Goal: Contribute content: Contribute content

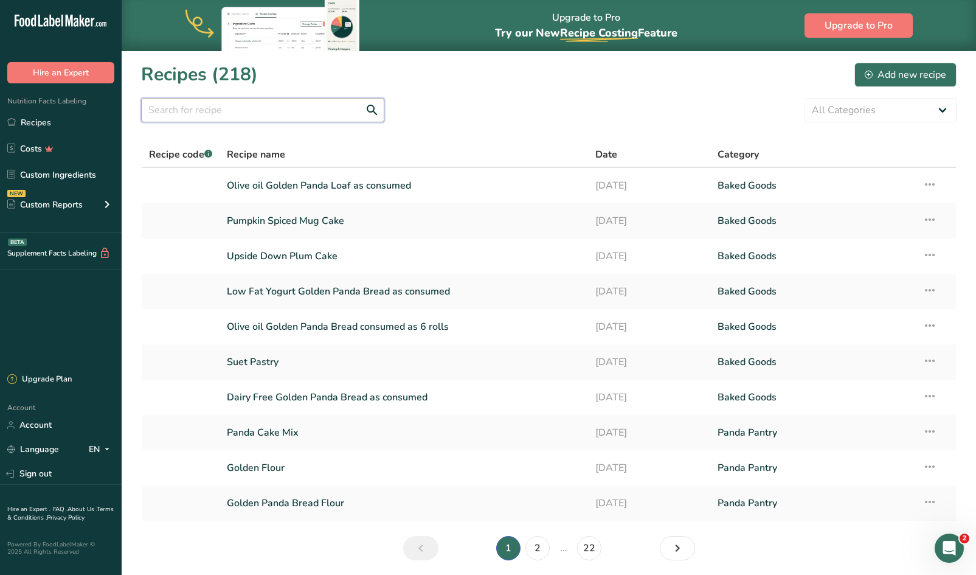
click at [327, 116] on input "text" at bounding box center [262, 110] width 243 height 24
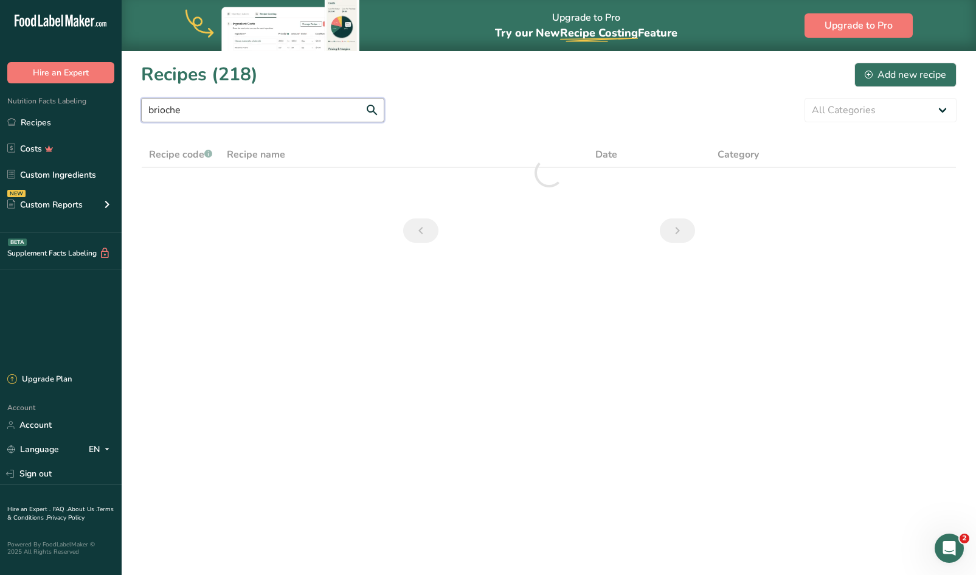
type input "brioche"
click at [482, 69] on div "Add new recipe" at bounding box center [905, 75] width 81 height 15
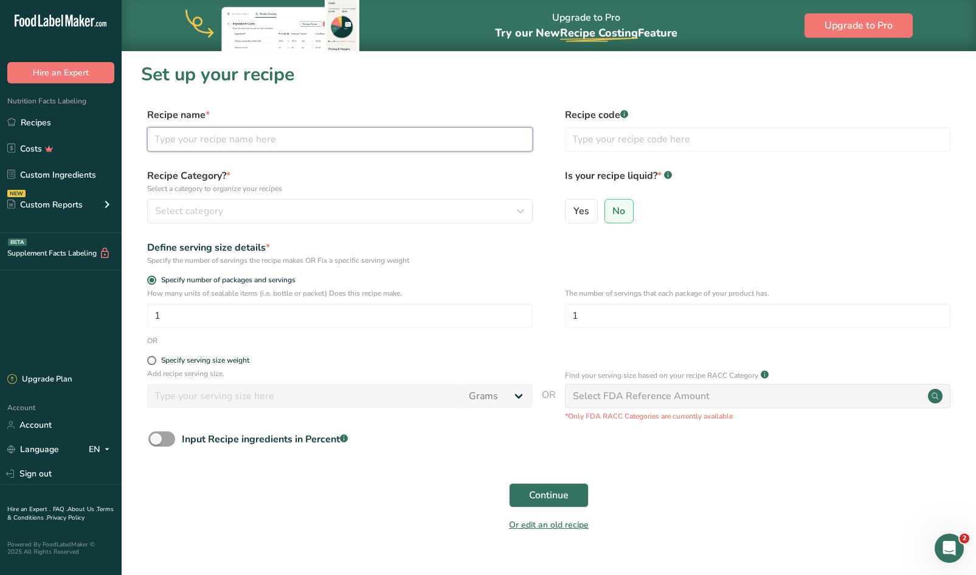
click at [395, 142] on input "text" at bounding box center [340, 139] width 386 height 24
type input "Panda Brioche"
click at [356, 201] on button "Select category" at bounding box center [340, 211] width 386 height 24
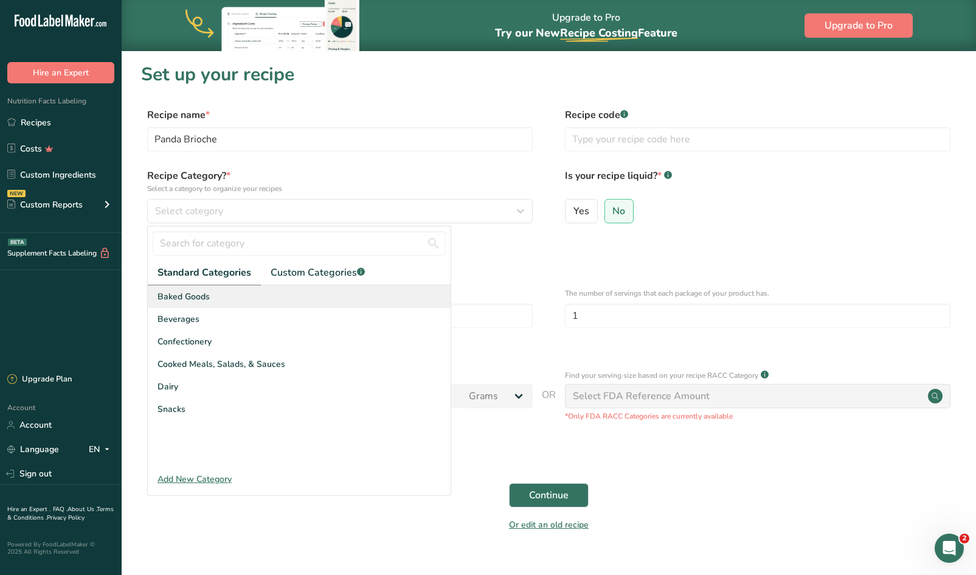
click at [204, 297] on span "Baked Goods" at bounding box center [184, 296] width 52 height 13
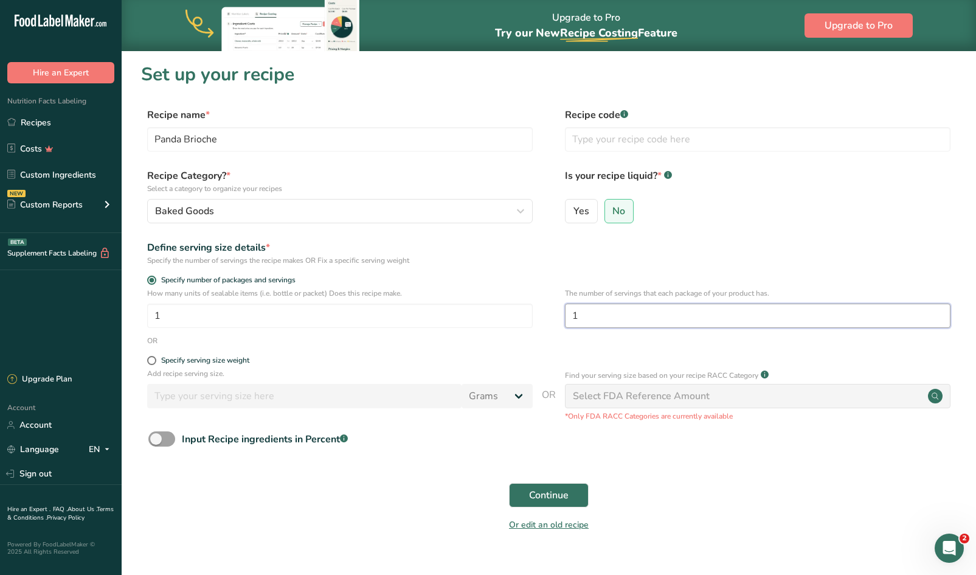
click at [482, 308] on input "1" at bounding box center [758, 315] width 386 height 24
type input "6"
click at [482, 490] on span "Continue" at bounding box center [549, 495] width 40 height 15
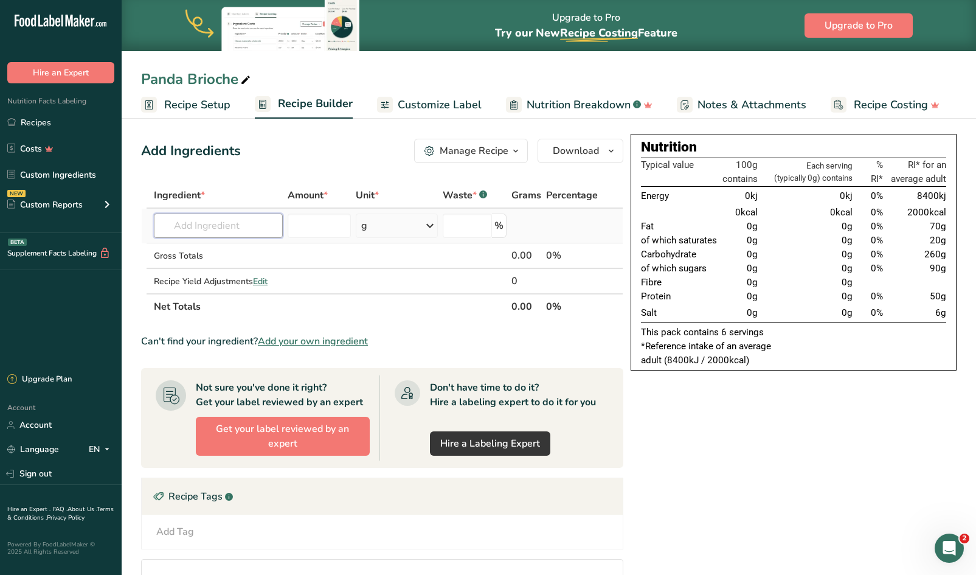
click at [240, 220] on input "text" at bounding box center [218, 225] width 129 height 24
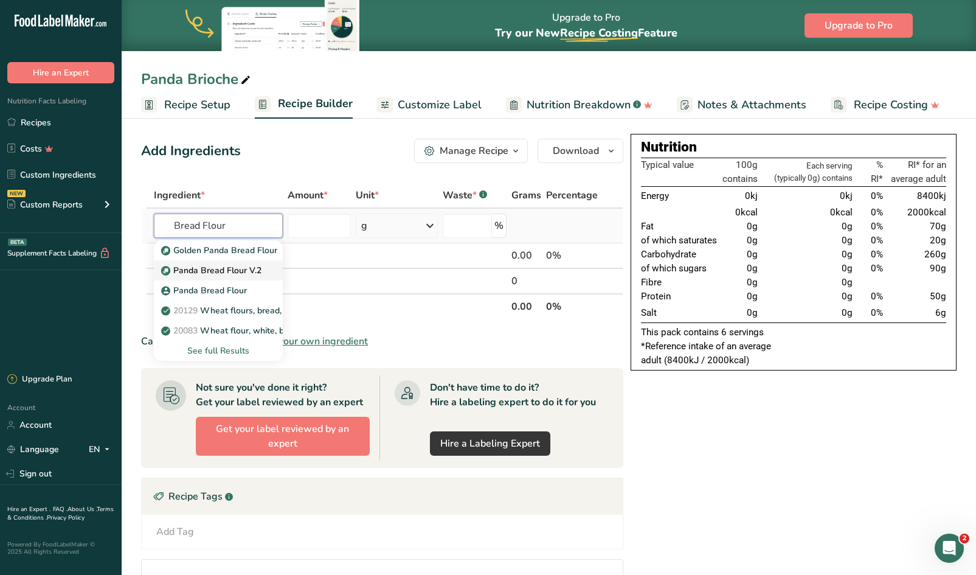
type input "Bread Flour"
click at [215, 265] on p "Panda Bread Flour V.2" at bounding box center [213, 270] width 98 height 13
type input "Panda Bread Flour V.2"
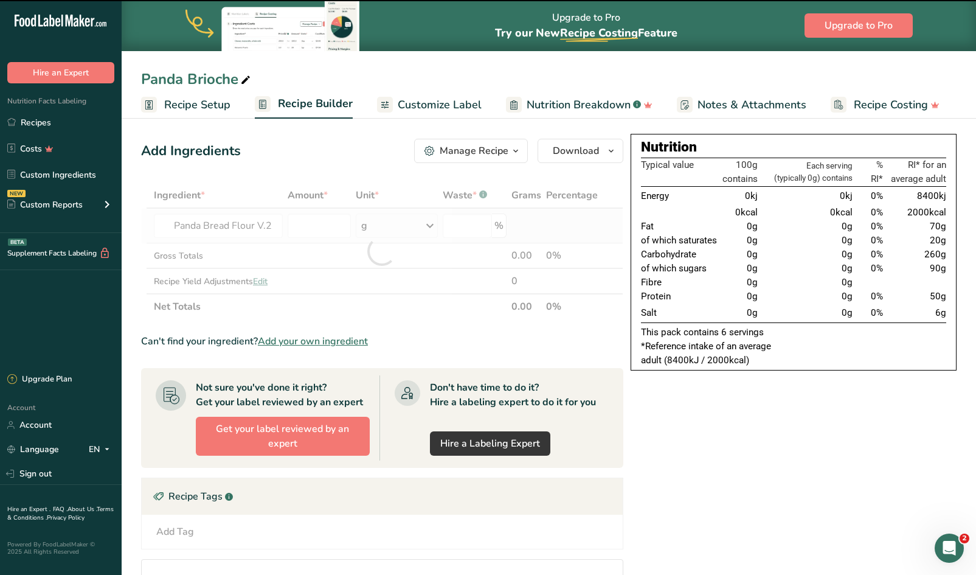
type input "0"
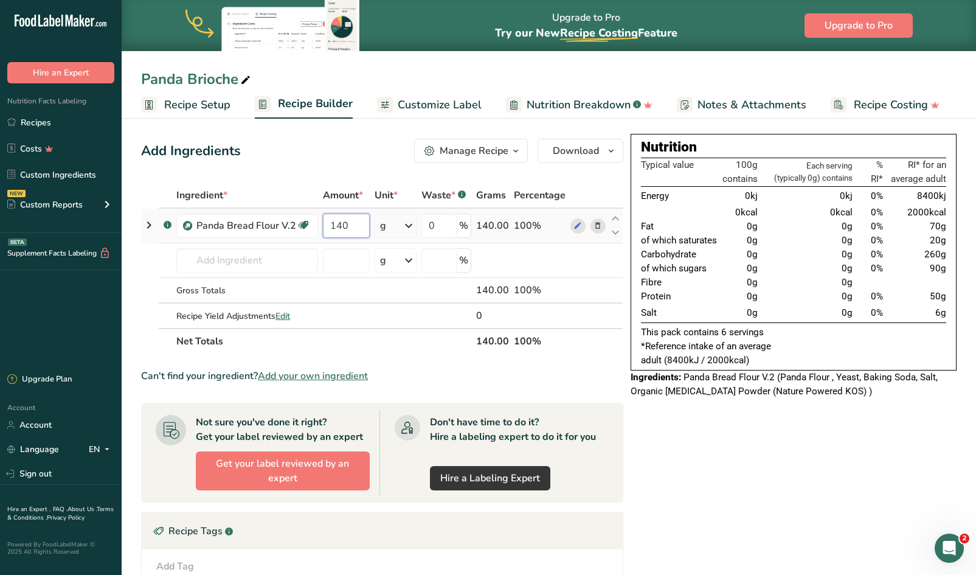
type input "140"
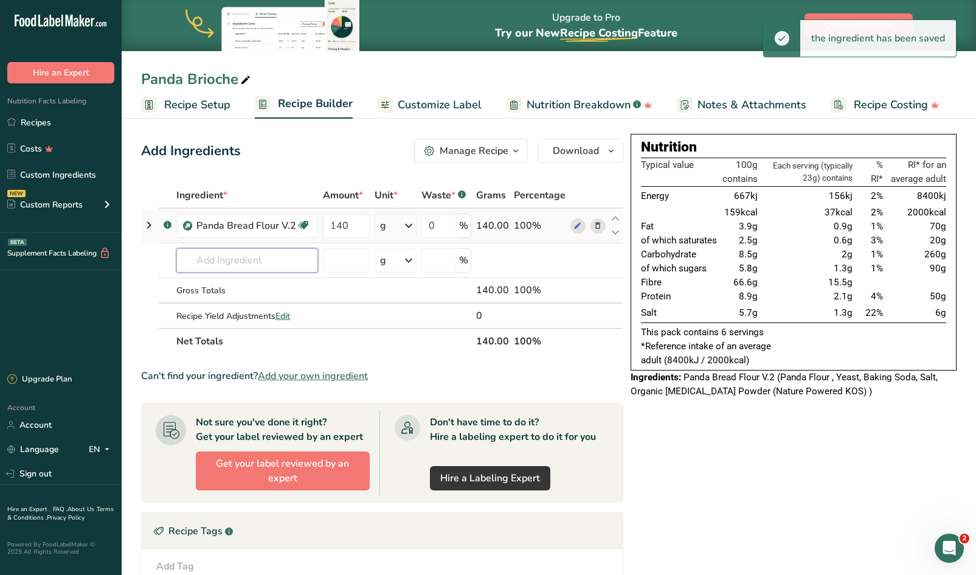
click at [195, 262] on input "text" at bounding box center [247, 260] width 142 height 24
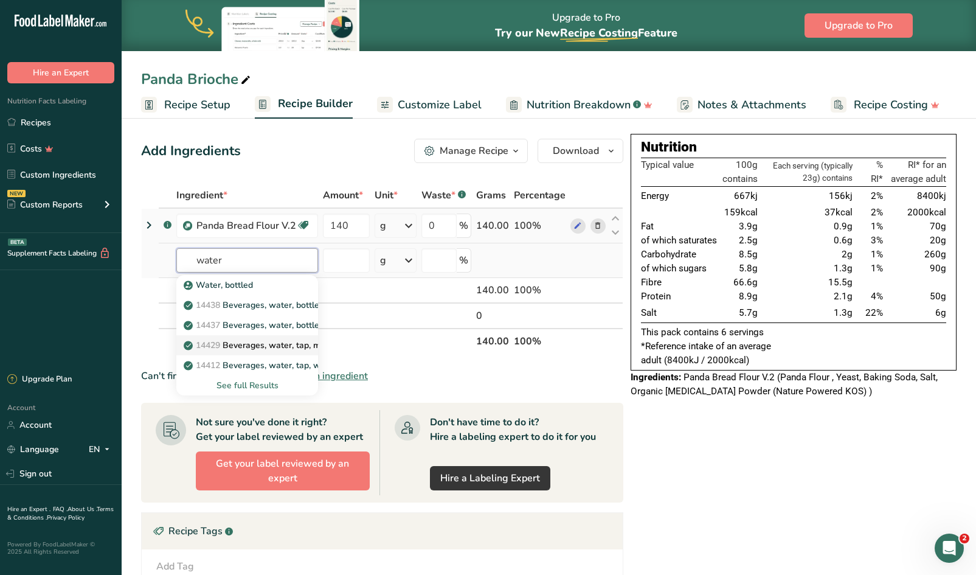
type input "water"
click at [258, 342] on p "14429 [GEOGRAPHIC_DATA], water, tap, municipal" at bounding box center [268, 345] width 164 height 13
type input "Beverages, water, tap, municipal"
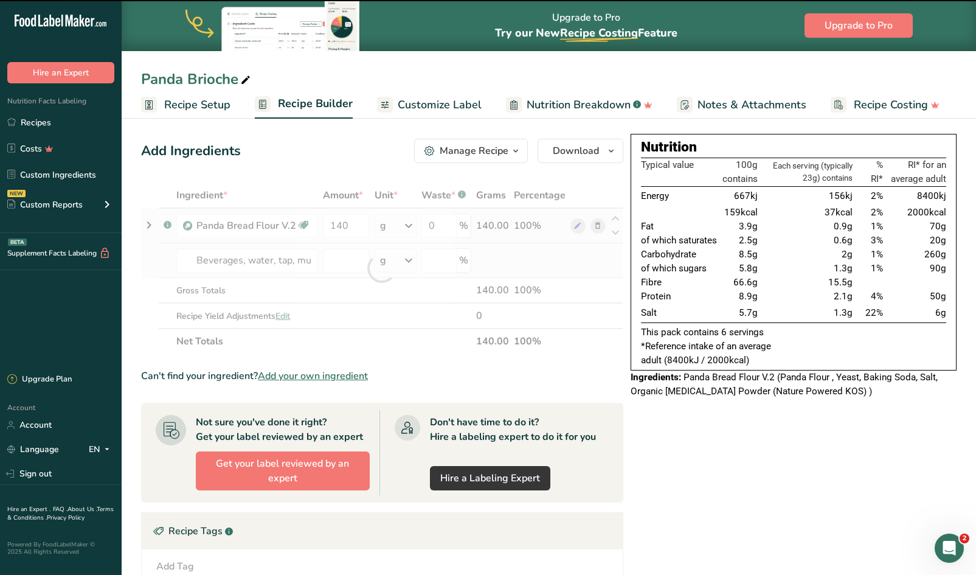
type input "0"
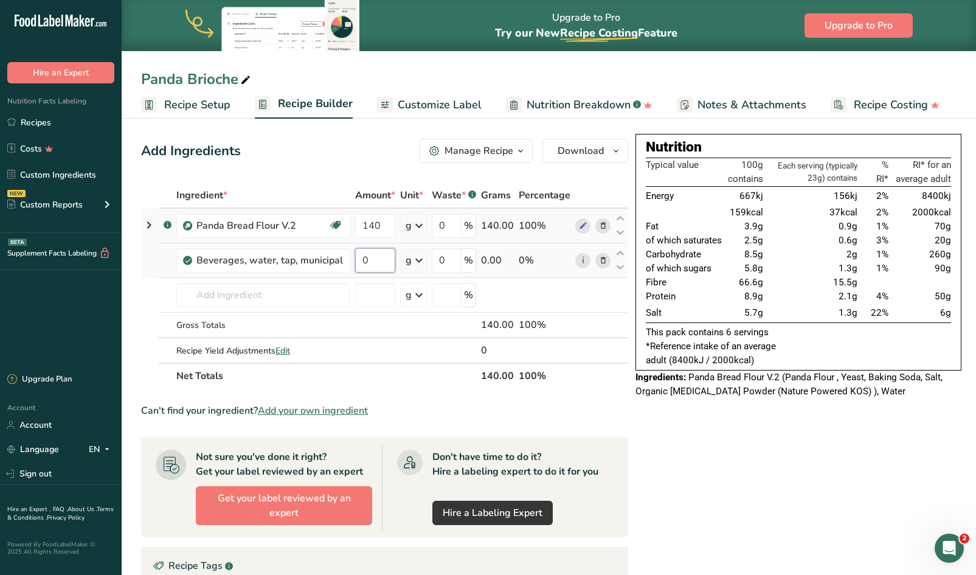
click at [381, 266] on input "0" at bounding box center [375, 260] width 40 height 24
type input "250"
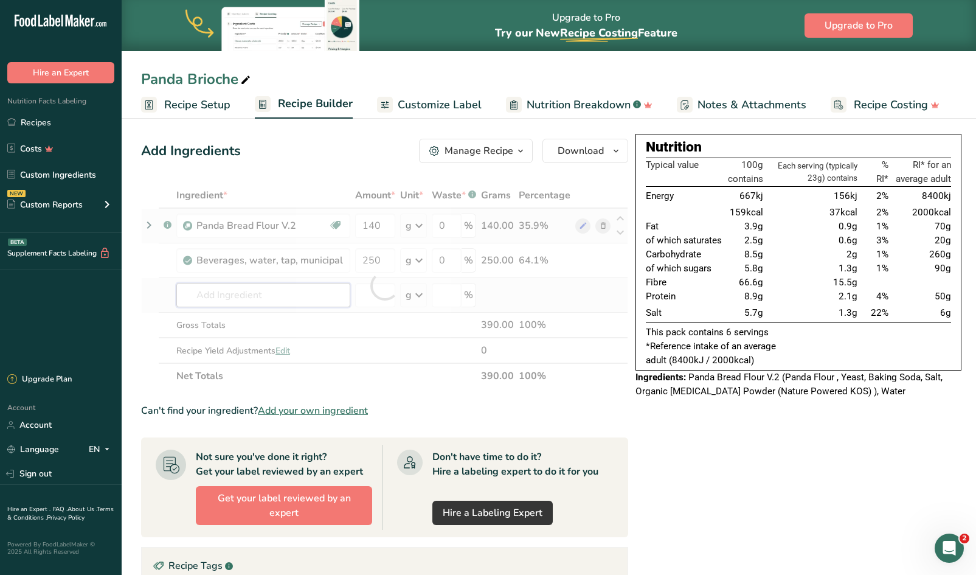
click at [250, 294] on div "Ingredient * Amount * Unit * Waste * .a-a{fill:#347362;}.b-a{fill:#fff;} Grams …" at bounding box center [384, 285] width 487 height 206
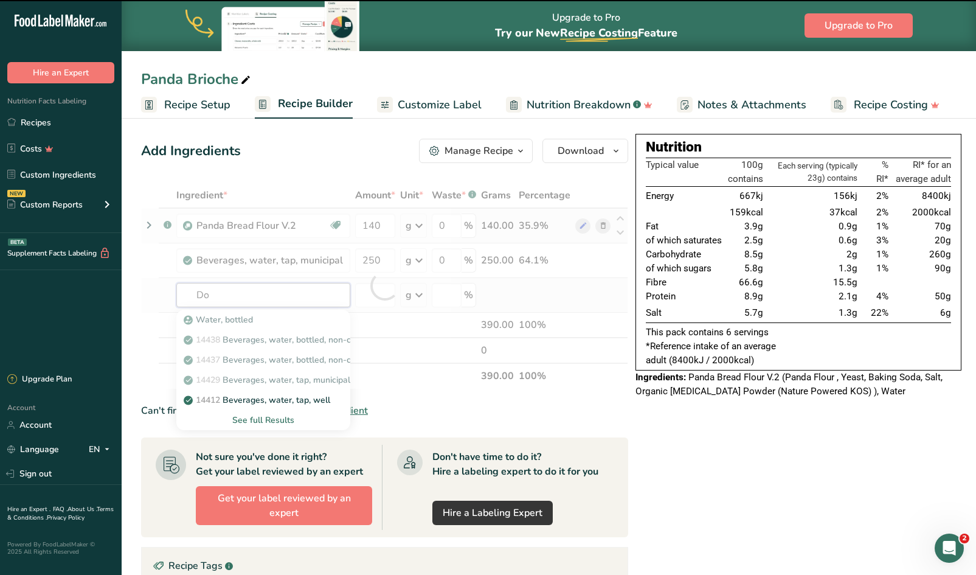
type input "Dou"
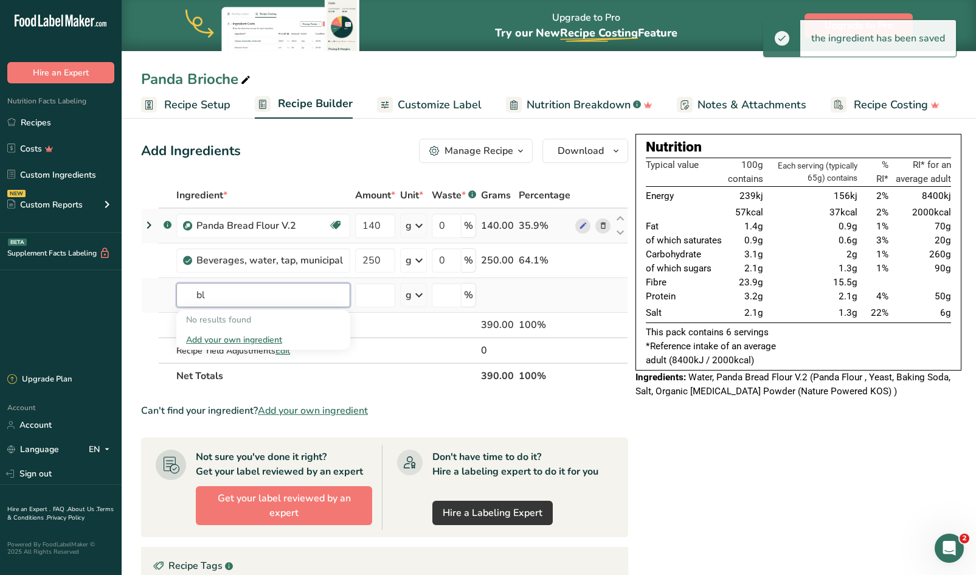
type input "b"
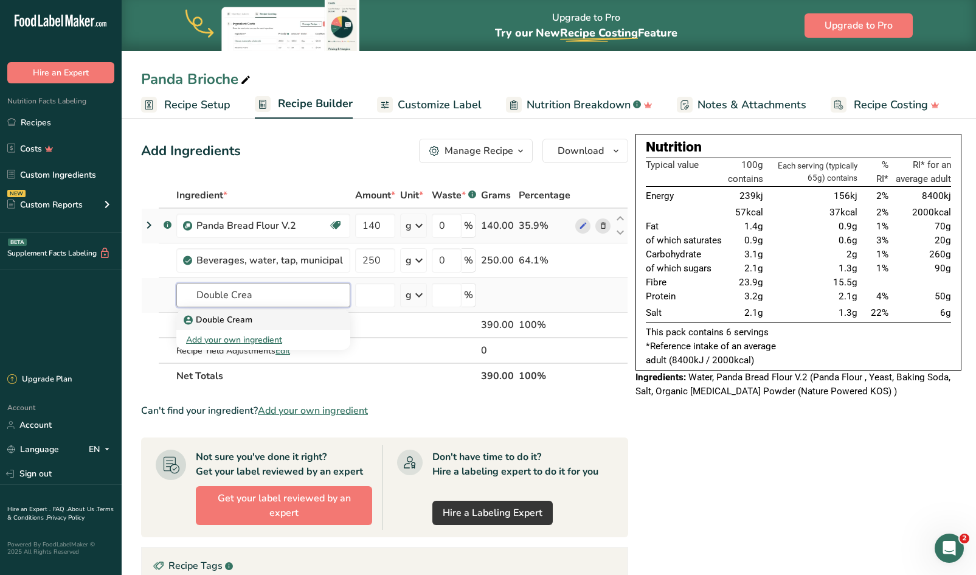
type input "Double Crea"
click at [224, 321] on p "Double Cream" at bounding box center [219, 319] width 66 height 13
type input "Double Cream"
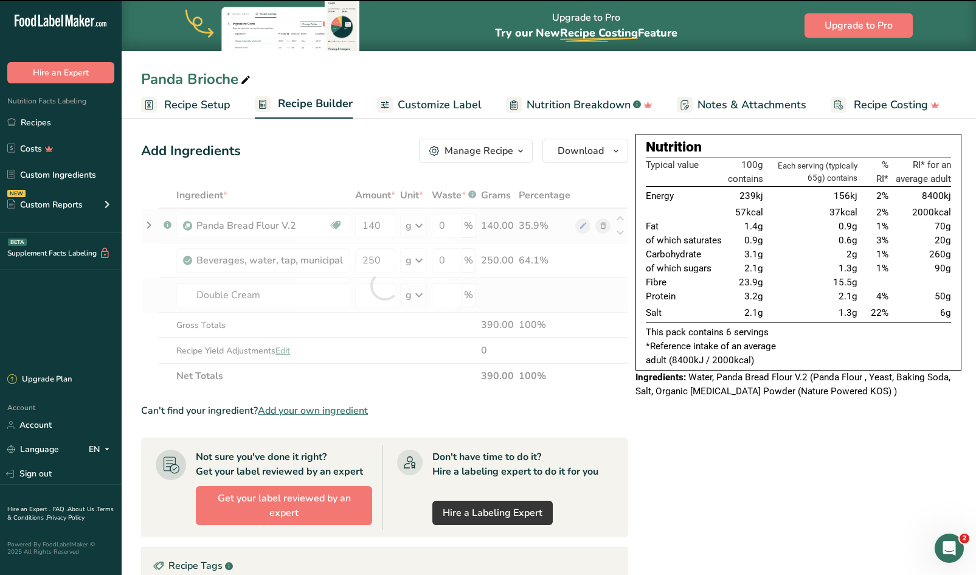
type input "0"
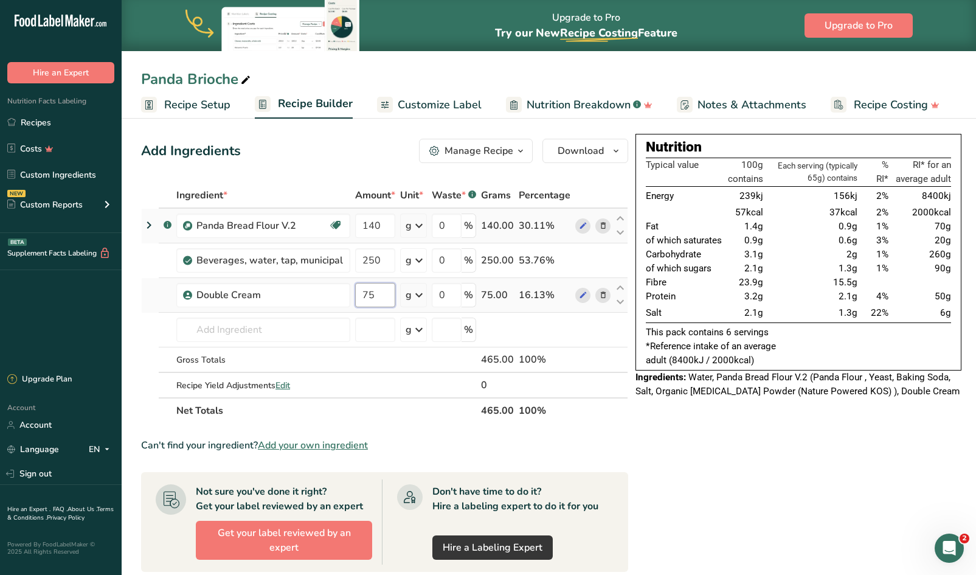
type input "75"
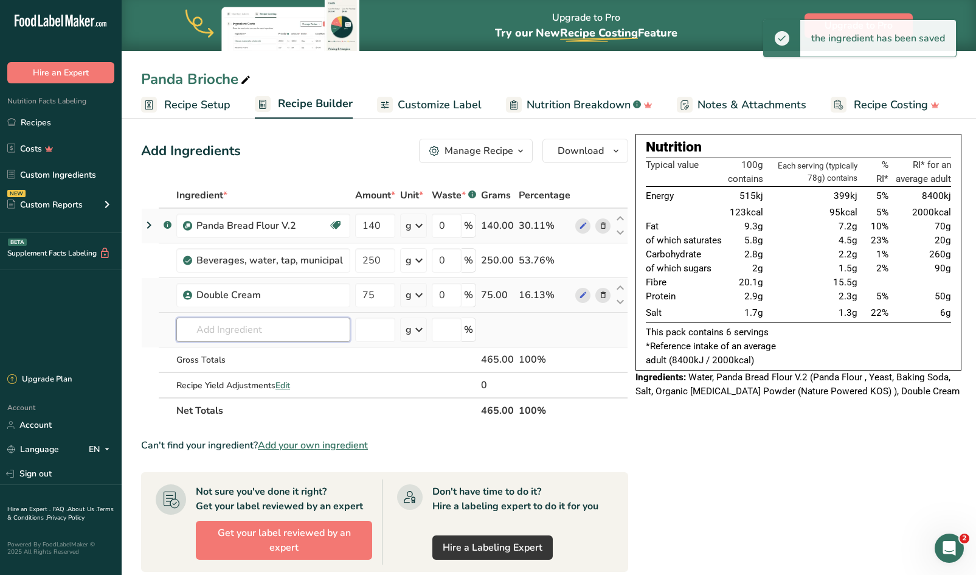
click at [293, 327] on input "text" at bounding box center [263, 329] width 174 height 24
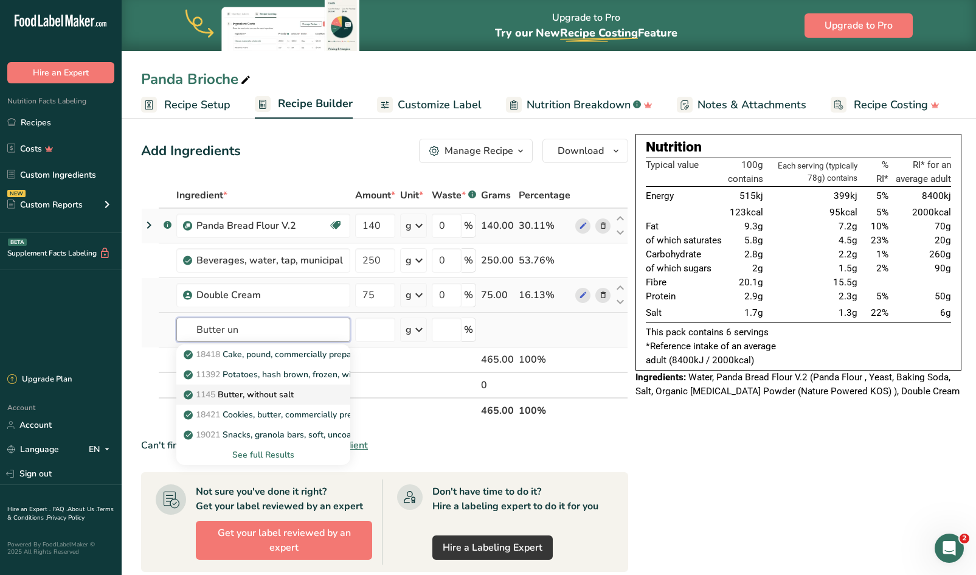
type input "Butter un"
click at [274, 388] on p "1145 Butter, without salt" at bounding box center [240, 394] width 108 height 13
type input "Butter, without salt"
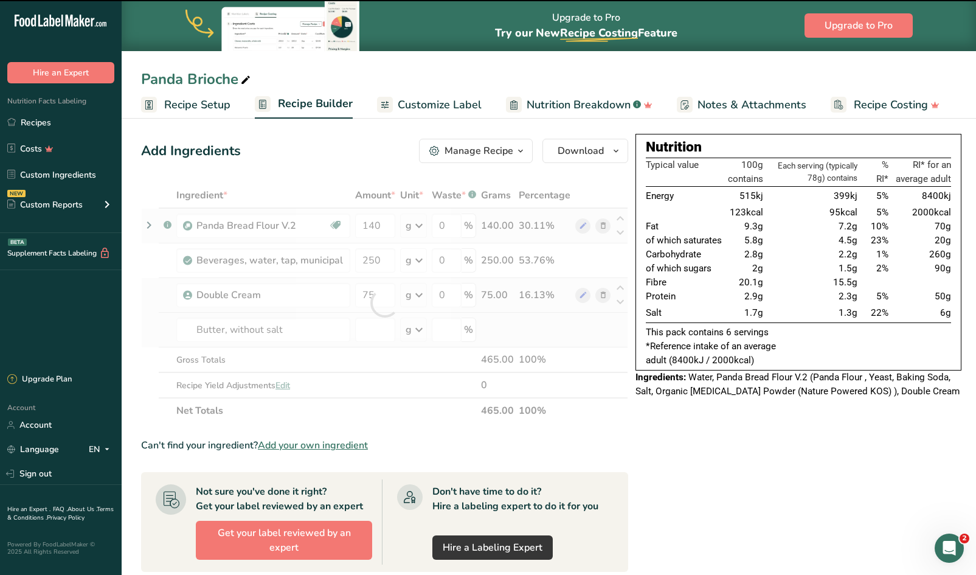
type input "0"
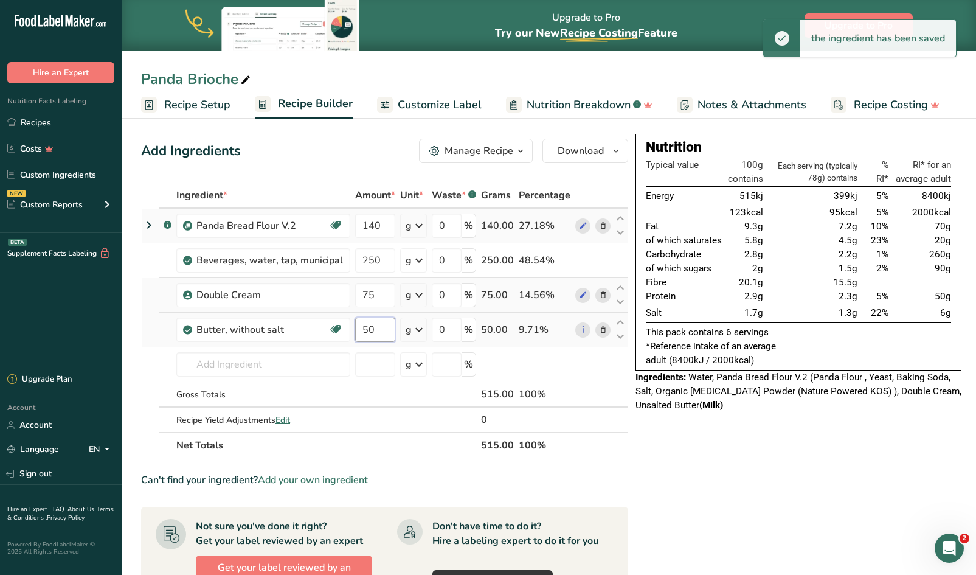
type input "50"
